Goal: Use online tool/utility

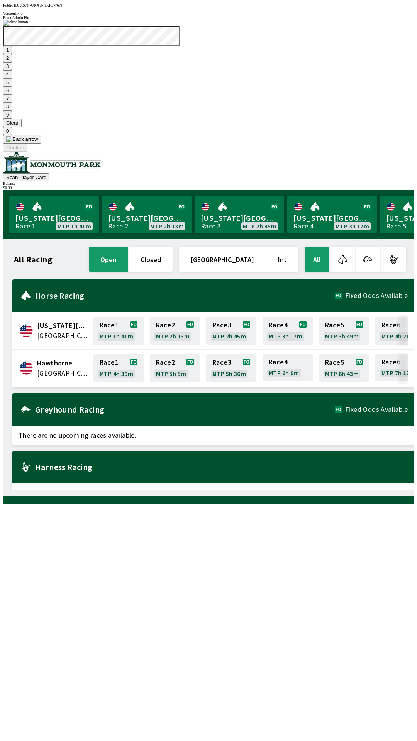
click at [12, 54] on button "1" at bounding box center [7, 50] width 9 height 8
click at [12, 119] on button "9" at bounding box center [7, 115] width 9 height 8
click at [12, 103] on button "7" at bounding box center [7, 99] width 9 height 8
click at [12, 70] on button "3" at bounding box center [7, 66] width 9 height 8
click at [27, 152] on button "Confirm" at bounding box center [15, 148] width 24 height 8
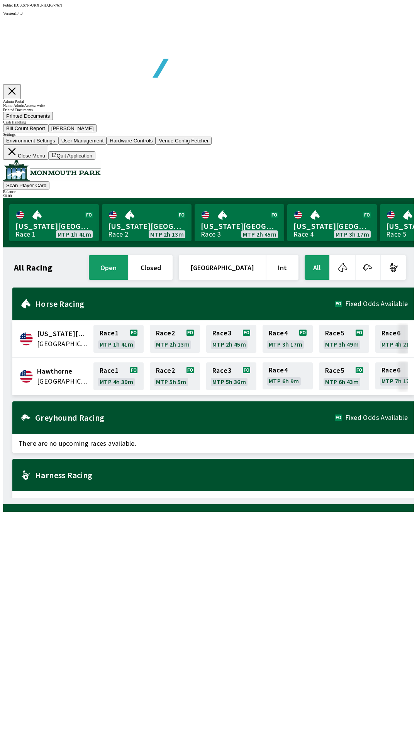
click at [48, 132] on button "Bill Count Report" at bounding box center [25, 128] width 45 height 8
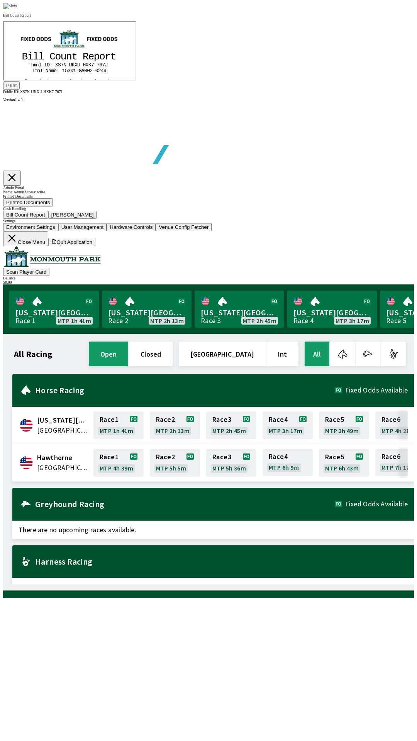
scroll to position [90, 0]
click at [17, 9] on img at bounding box center [10, 6] width 14 height 6
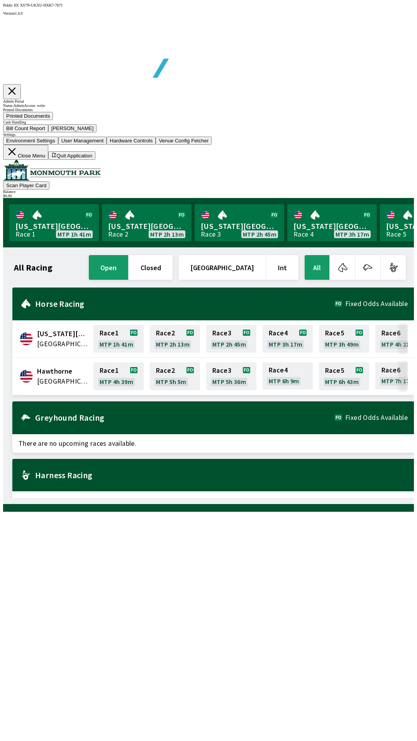
click at [48, 160] on button "Close Menu" at bounding box center [25, 152] width 45 height 15
